Goal: Transaction & Acquisition: Purchase product/service

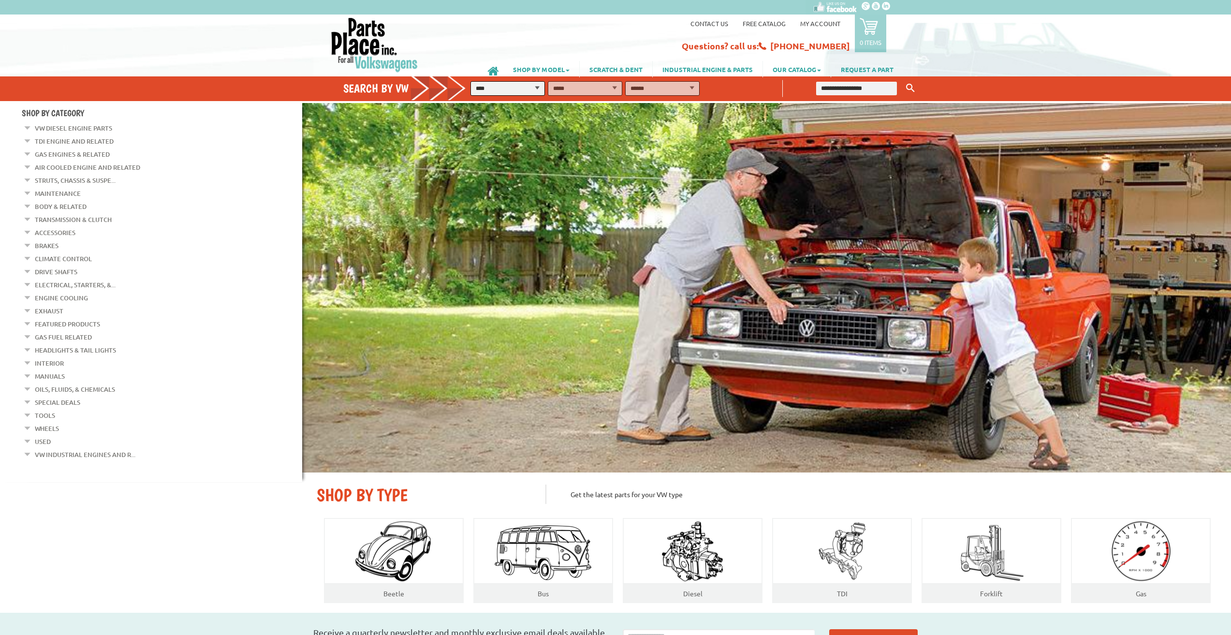
click at [820, 25] on link "My Account" at bounding box center [820, 23] width 40 height 8
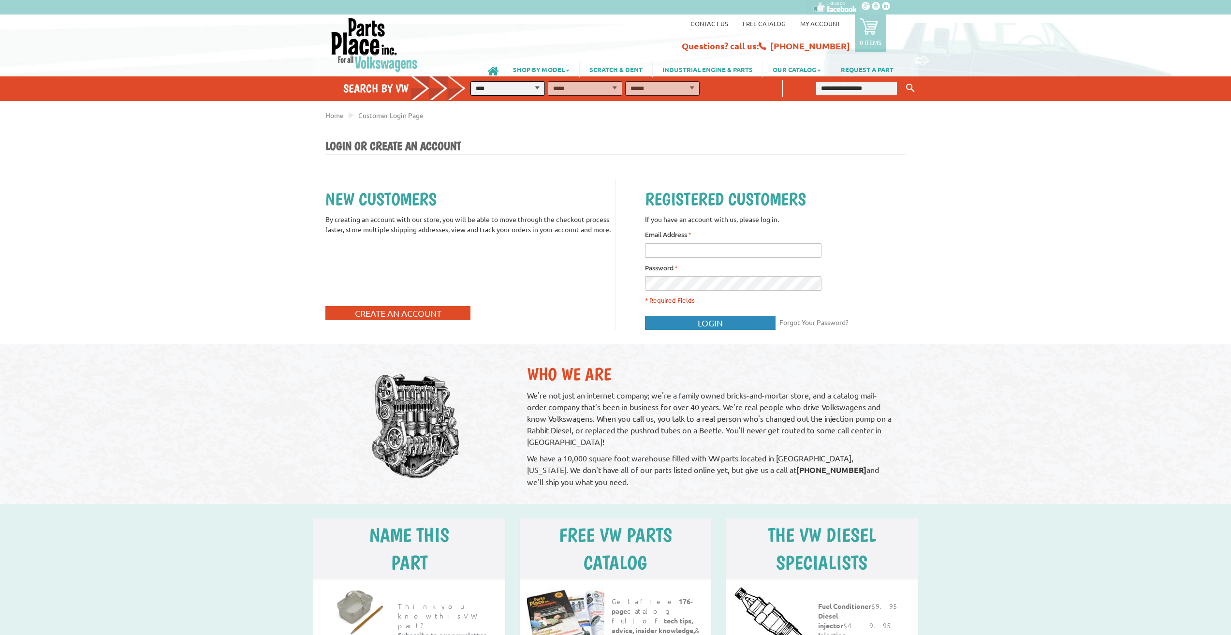
type input "**********"
click at [692, 318] on button "Login" at bounding box center [710, 323] width 131 height 14
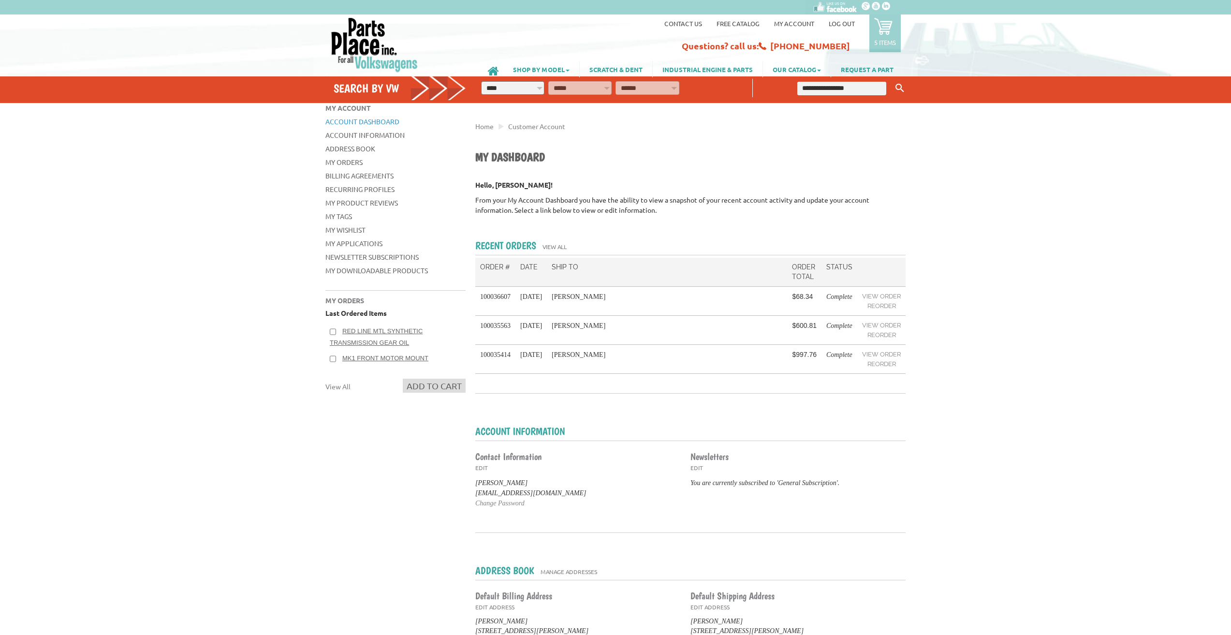
click at [885, 31] on icon at bounding box center [883, 26] width 18 height 18
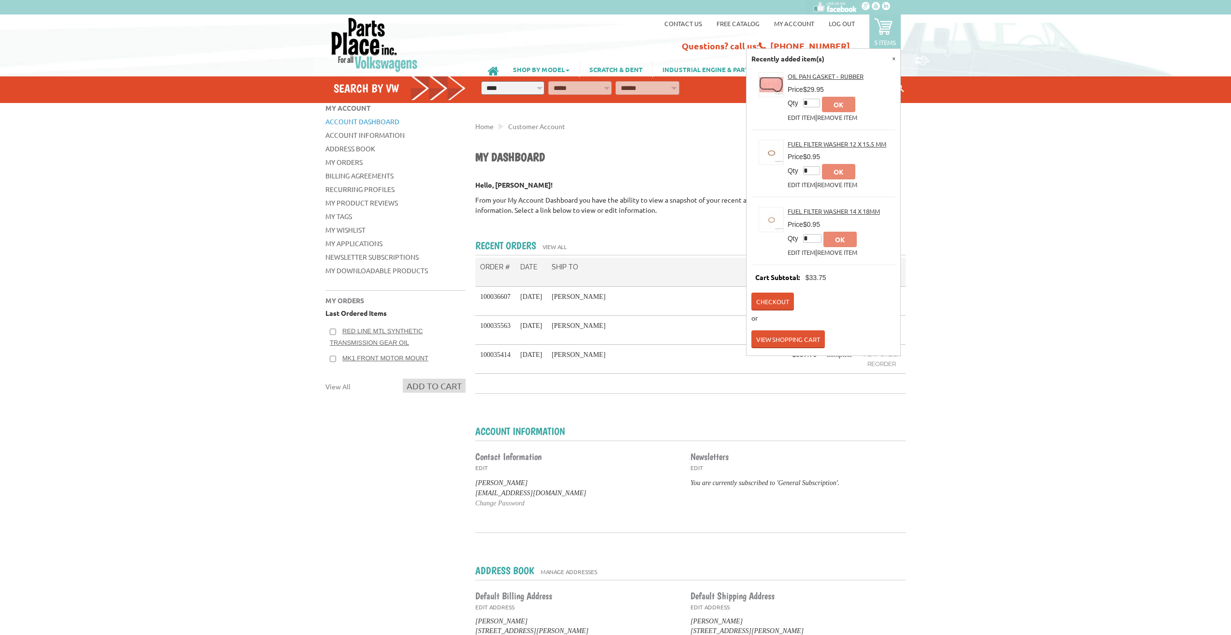
click at [883, 24] on icon at bounding box center [883, 26] width 18 height 18
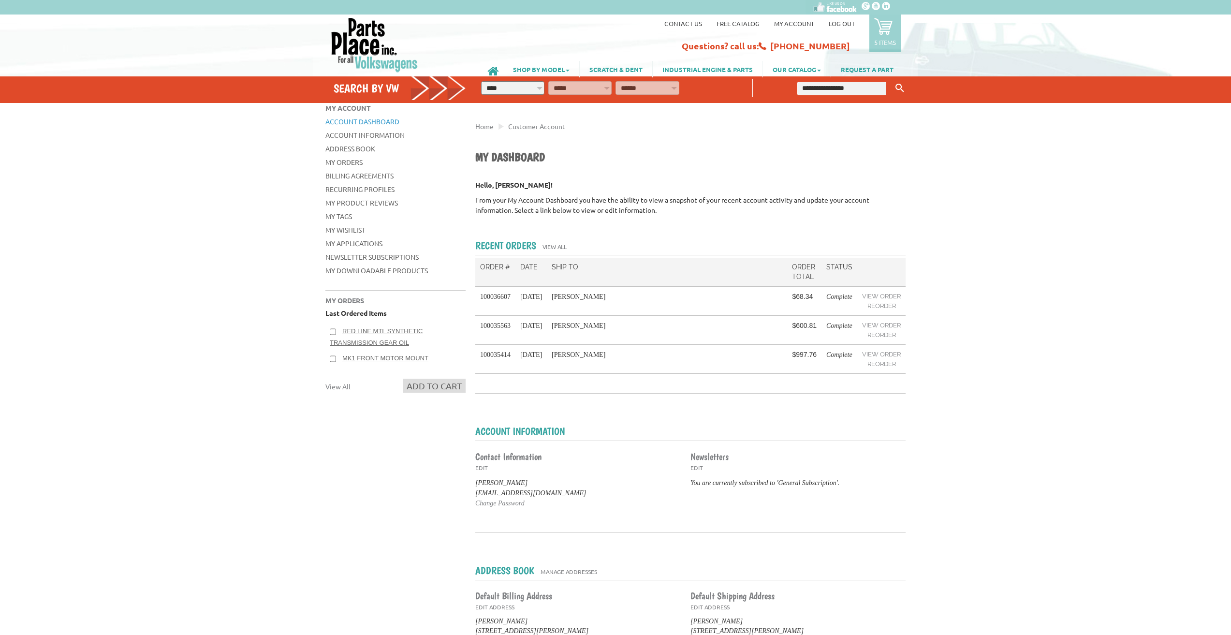
click at [883, 24] on icon at bounding box center [883, 26] width 18 height 18
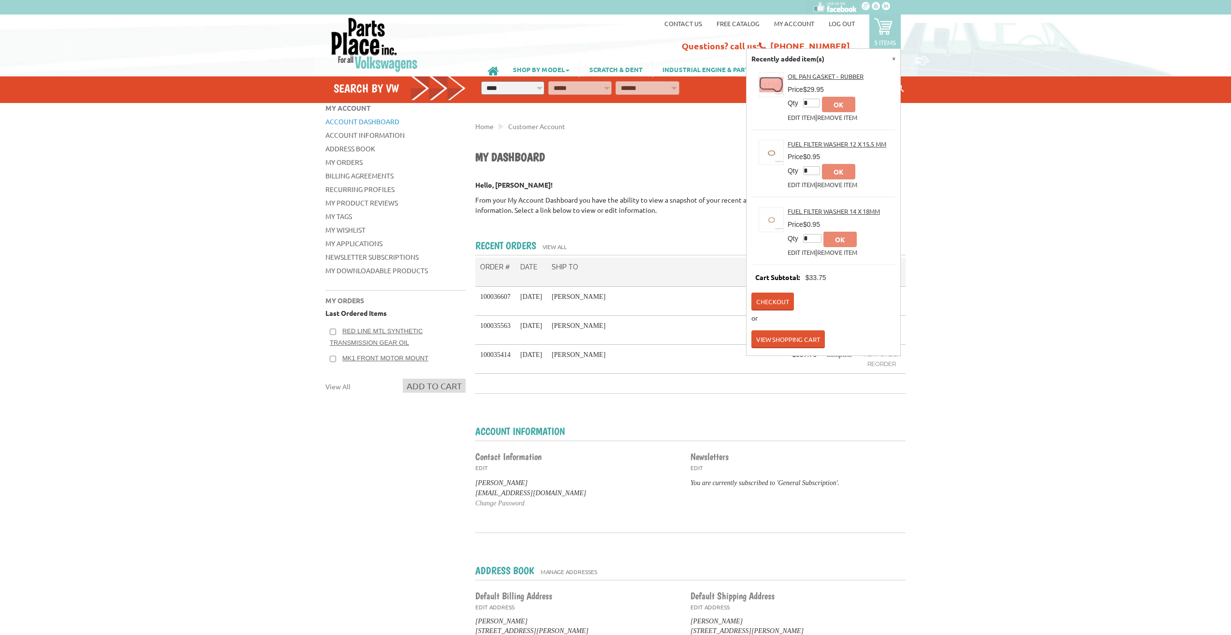
click at [936, 49] on div "Contact us Free Catalog My Account Log out 5 items Recently added item(s) × Oil…" at bounding box center [615, 44] width 1231 height 58
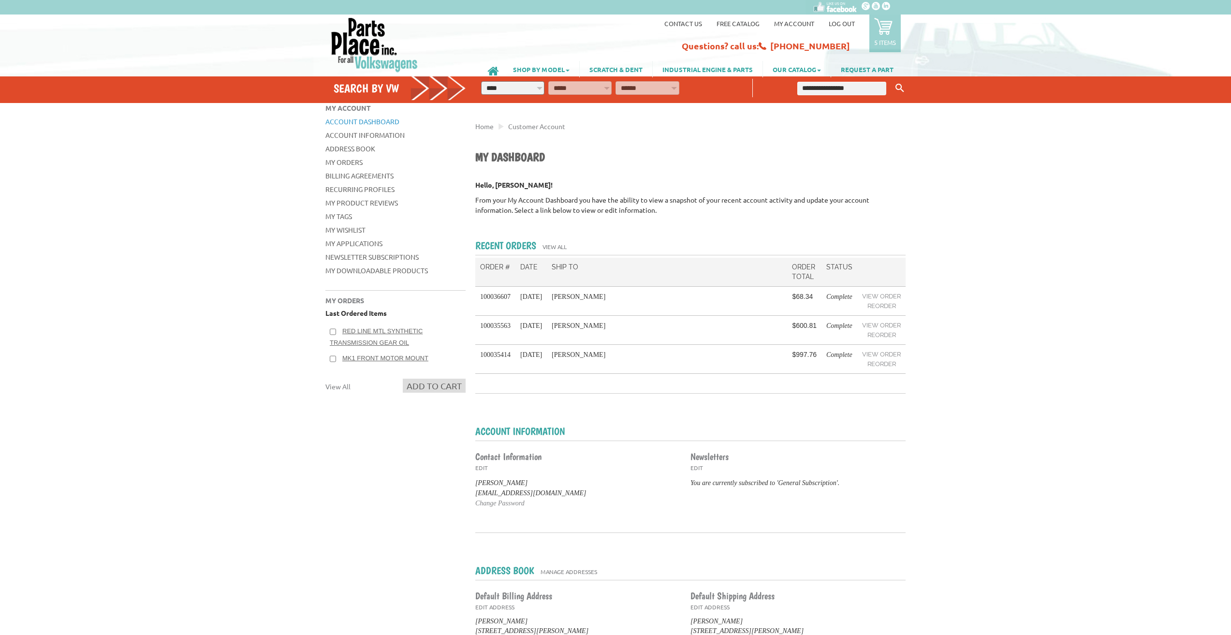
click at [881, 30] on icon at bounding box center [883, 26] width 18 height 18
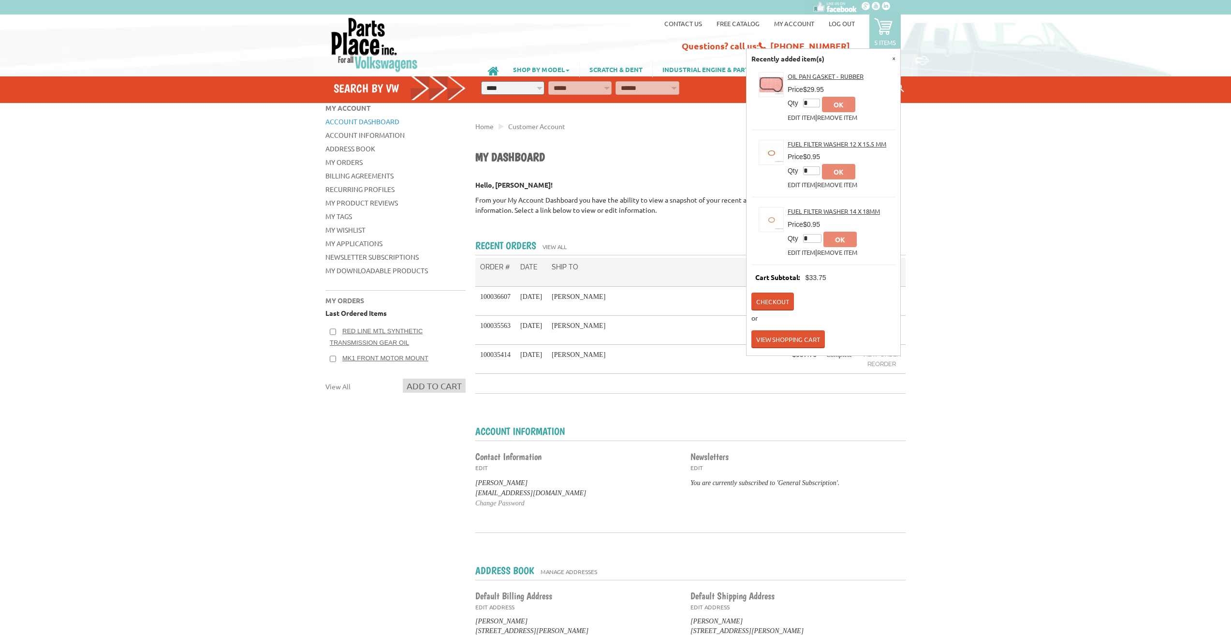
click at [772, 340] on link "View Shopping Cart" at bounding box center [787, 339] width 73 height 18
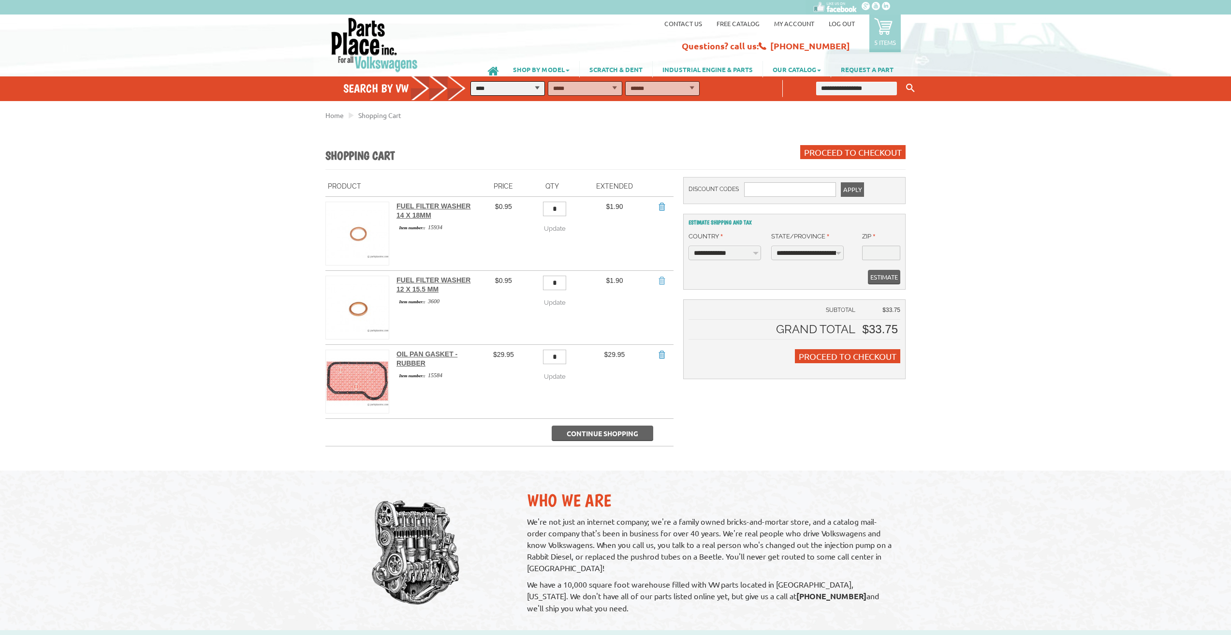
click at [659, 282] on link "Remove Item" at bounding box center [662, 281] width 10 height 10
click at [183, 217] on div "VW Diesel Engine Parts Diesel Cylinder Heads and Parts Diesel Timing Belts, Ten…" at bounding box center [615, 593] width 1231 height 975
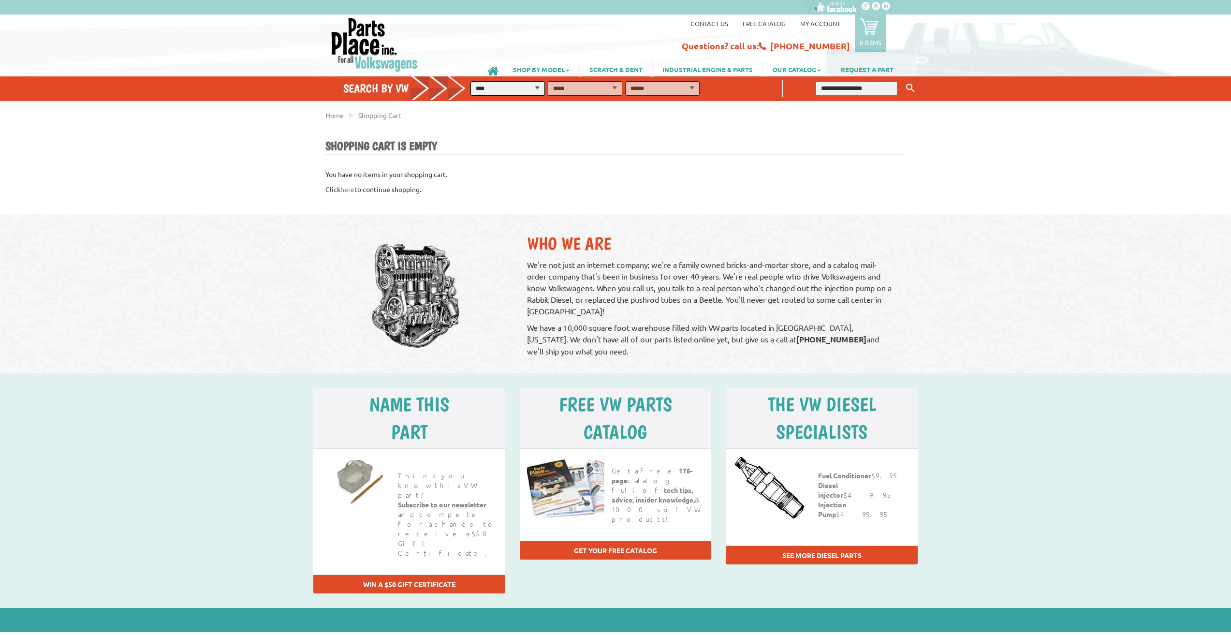
click at [876, 36] on link "0 items" at bounding box center [870, 34] width 31 height 38
click at [776, 159] on div "Shopping Cart is Empty You have no items in your shopping cart. Click here to c…" at bounding box center [615, 167] width 580 height 56
click at [711, 24] on link "Contact us" at bounding box center [709, 23] width 38 height 8
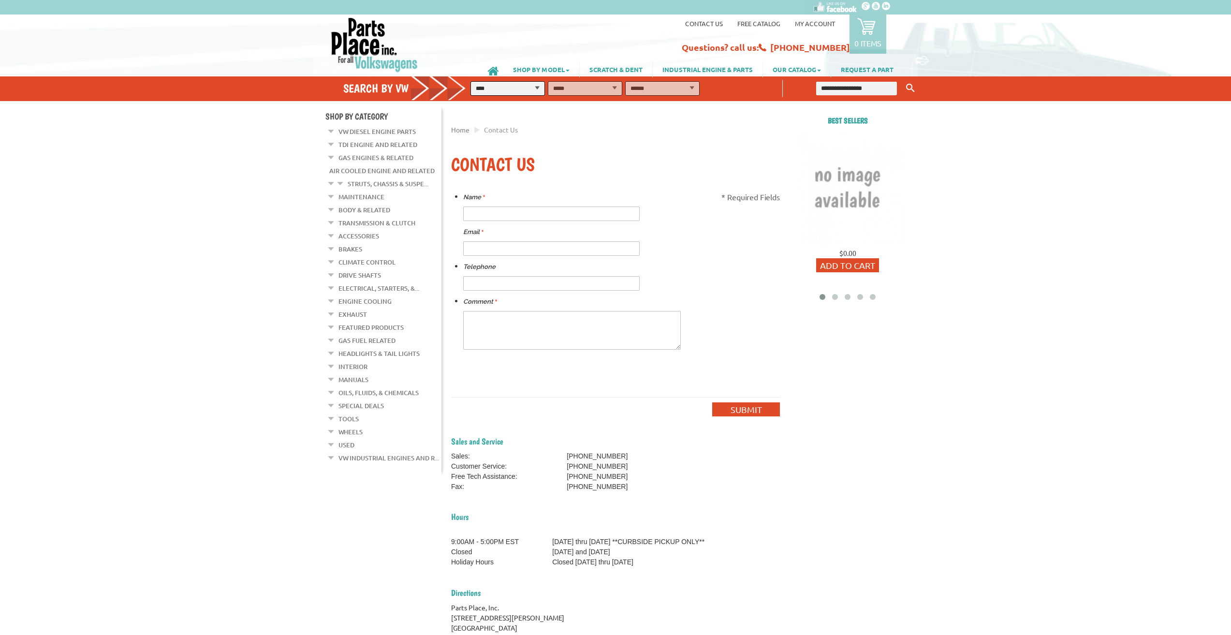
click at [818, 24] on link "My Account" at bounding box center [815, 23] width 40 height 8
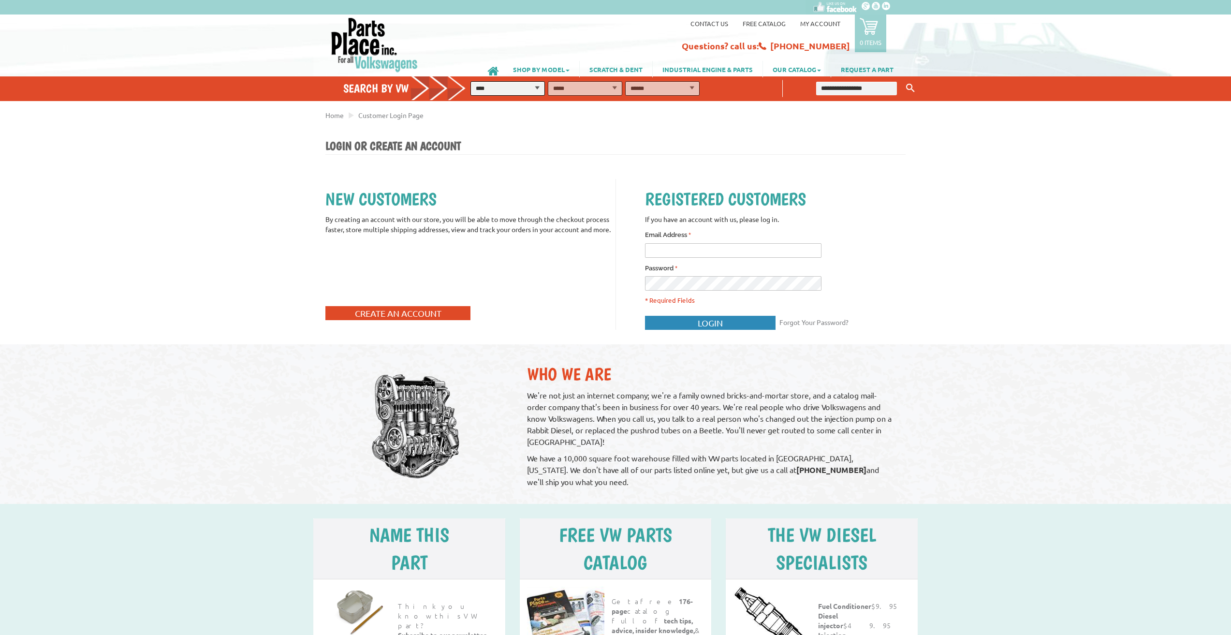
type input "**********"
click at [703, 322] on span "Login" at bounding box center [710, 323] width 25 height 10
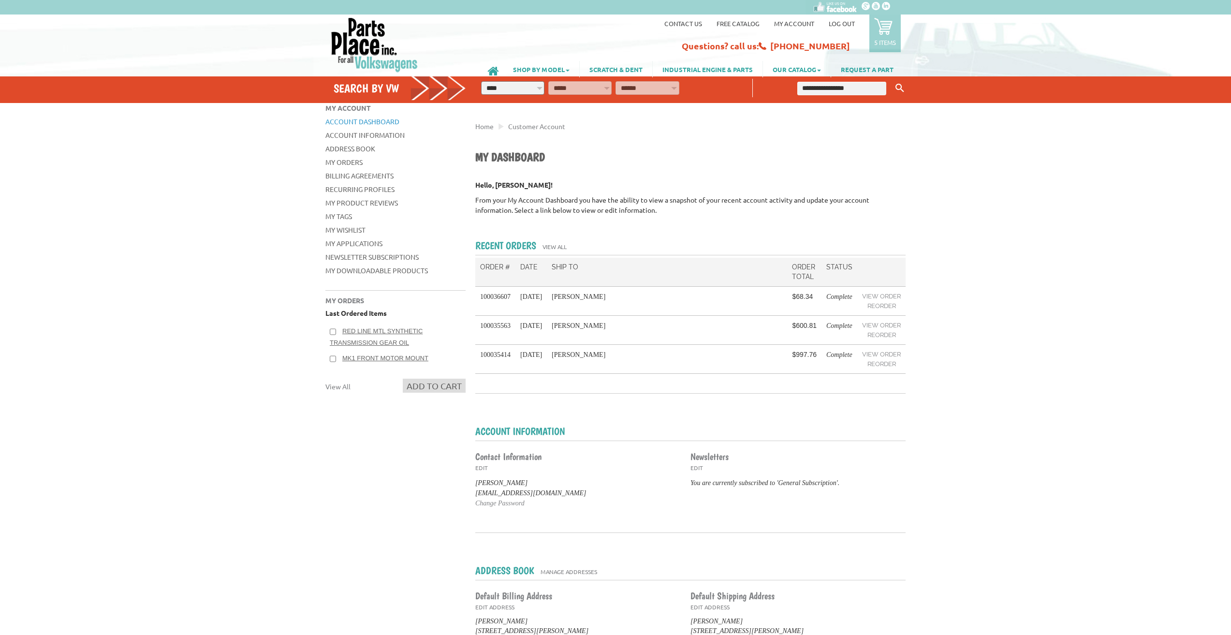
click at [887, 18] on icon at bounding box center [883, 26] width 18 height 18
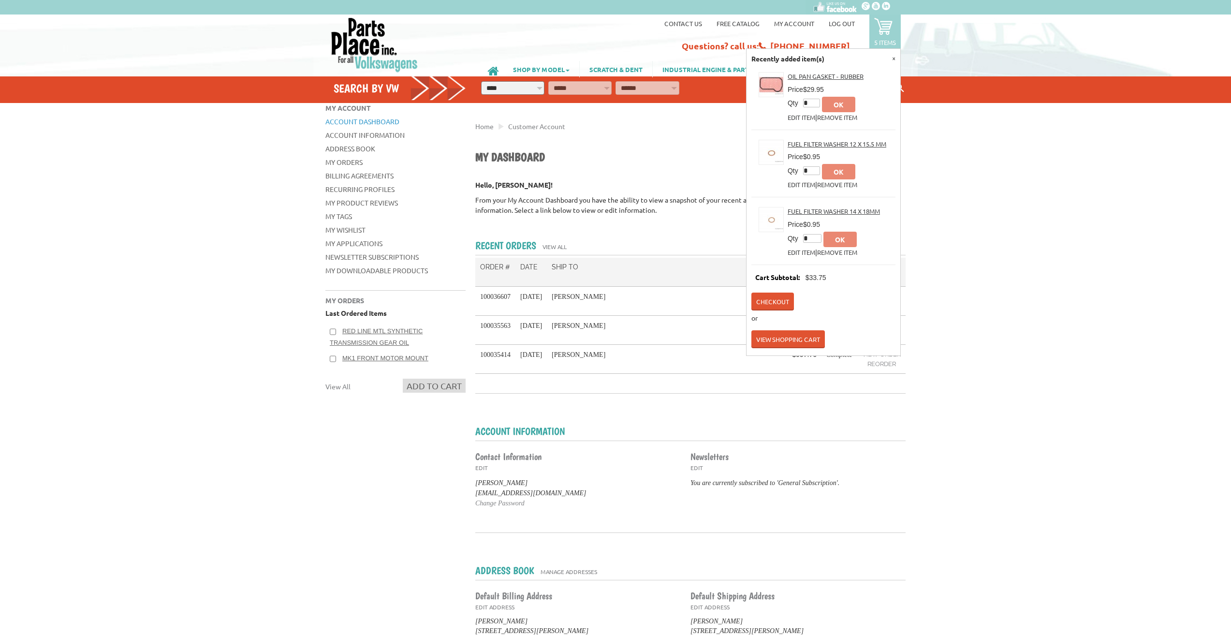
click at [783, 336] on link "View Shopping Cart" at bounding box center [787, 339] width 73 height 18
click at [781, 338] on link "View Shopping Cart" at bounding box center [787, 339] width 73 height 18
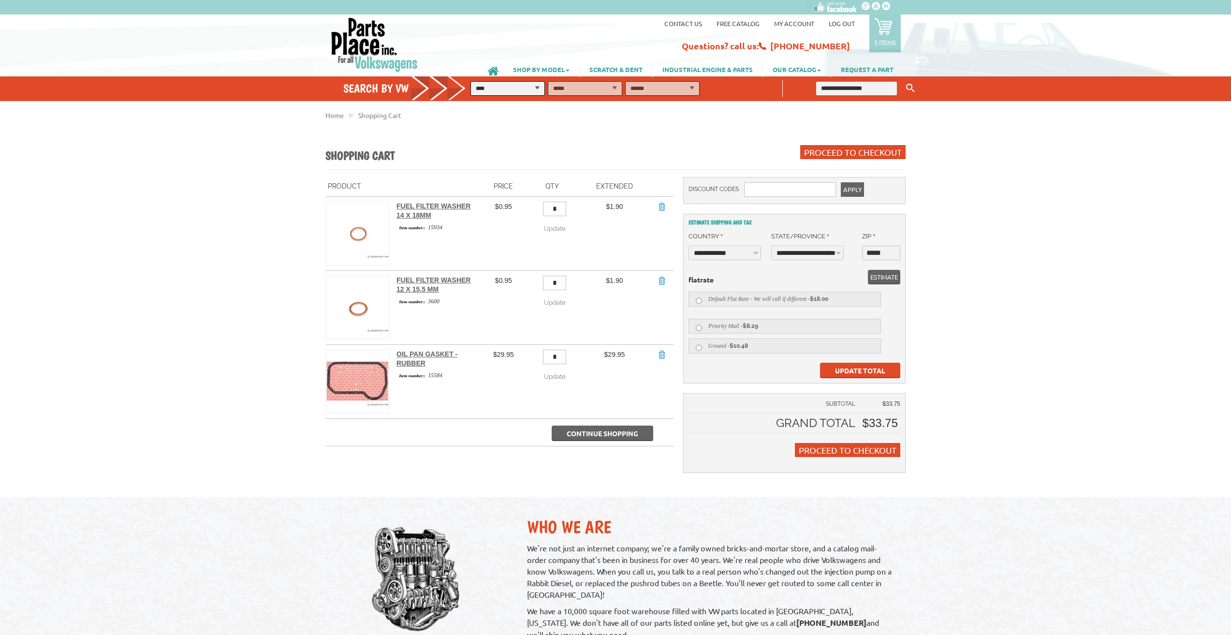
select select "**"
